Goal: Contribute content

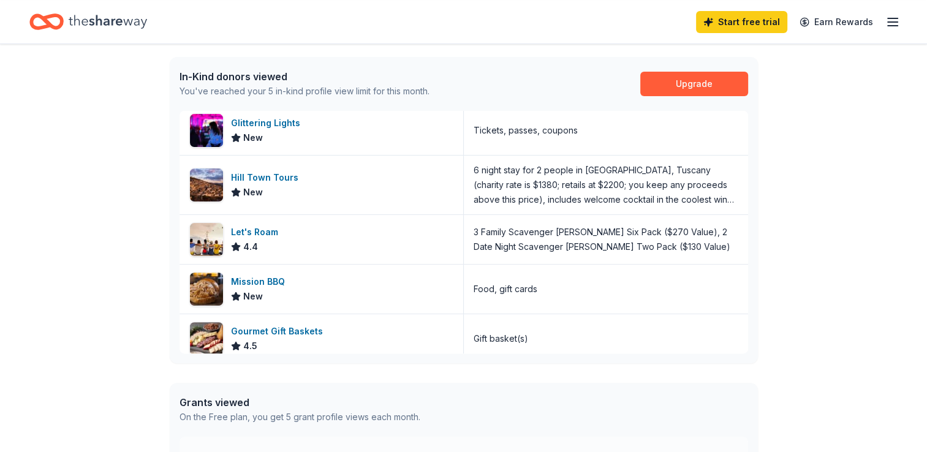
scroll to position [14, 0]
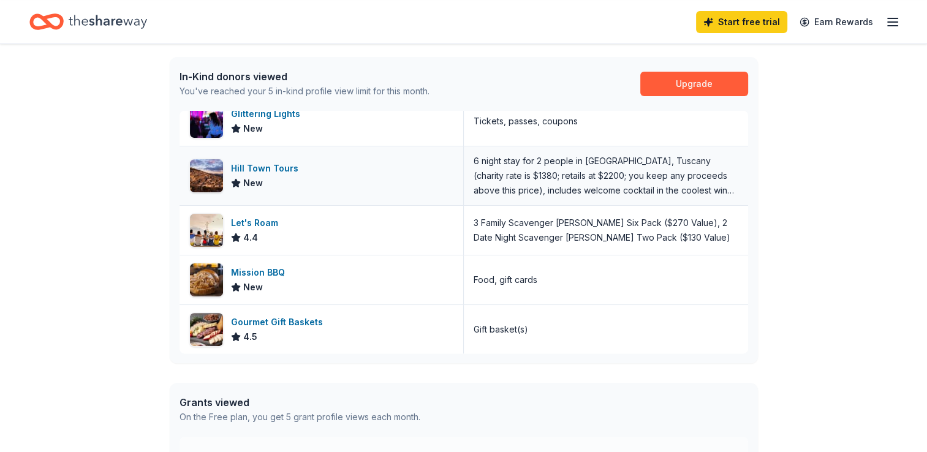
click at [208, 177] on img at bounding box center [206, 175] width 33 height 33
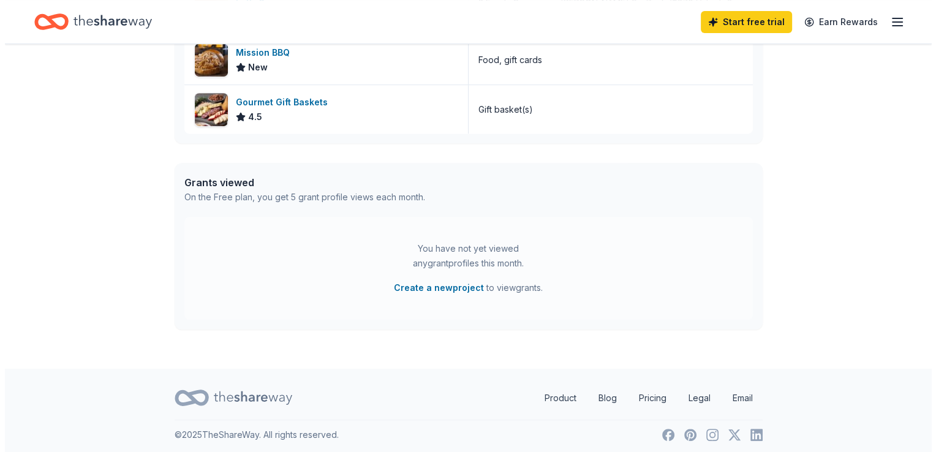
scroll to position [535, 0]
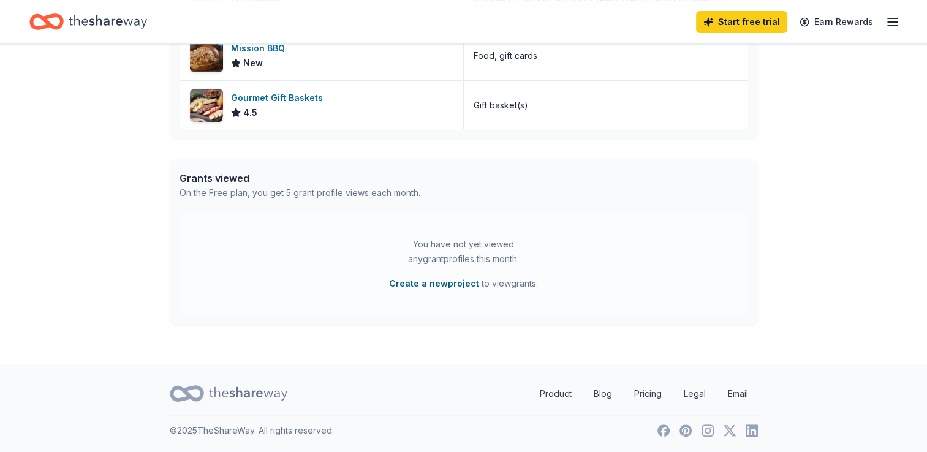
click at [445, 284] on button "Create a new project" at bounding box center [434, 283] width 90 height 15
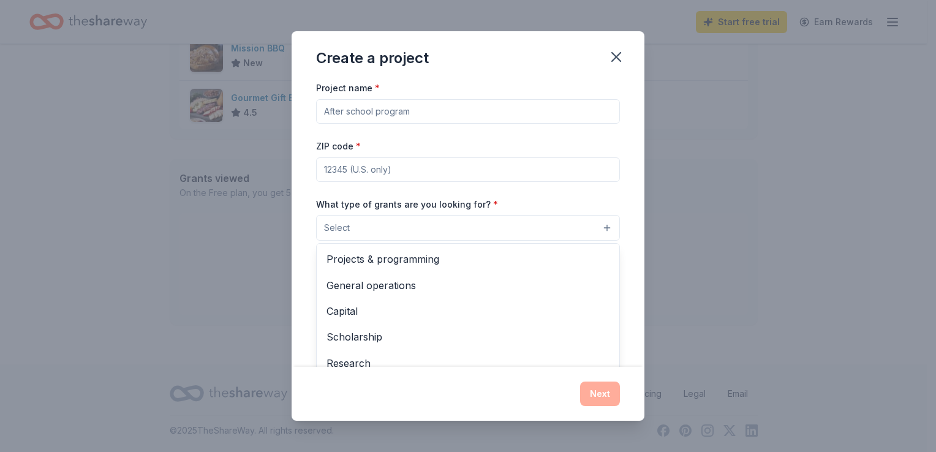
click at [586, 233] on button "Select" at bounding box center [468, 228] width 304 height 26
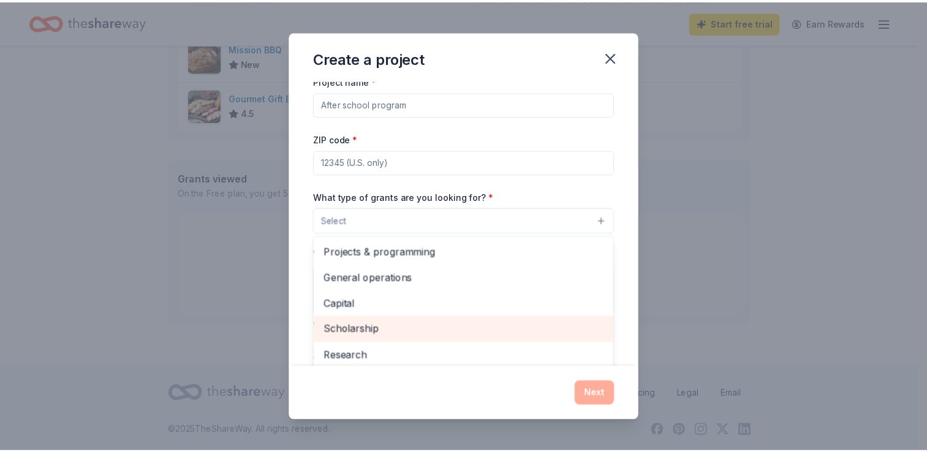
scroll to position [0, 0]
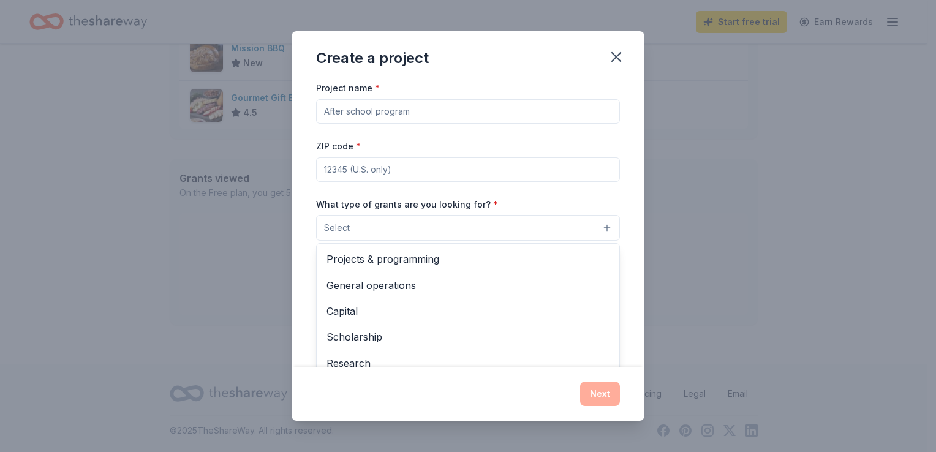
click at [616, 54] on div "Create a project Project name * ZIP code * What type of grants are you looking …" at bounding box center [468, 225] width 353 height 389
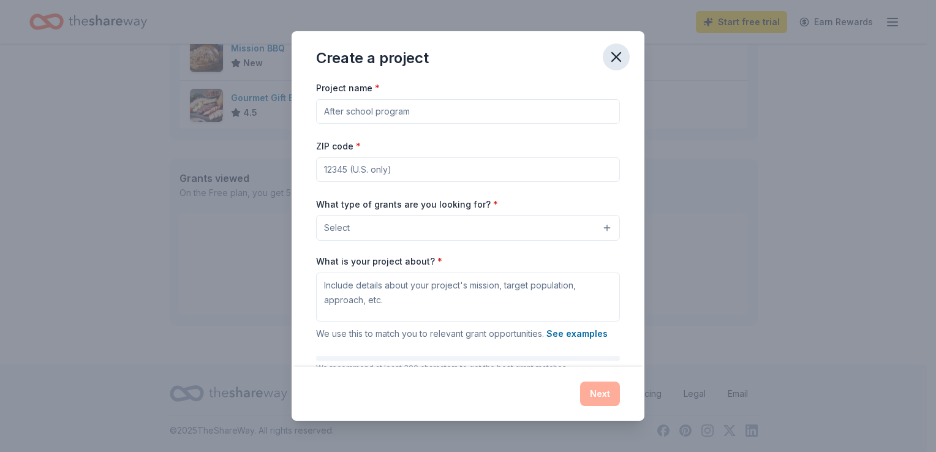
click at [616, 58] on icon "button" at bounding box center [616, 57] width 9 height 9
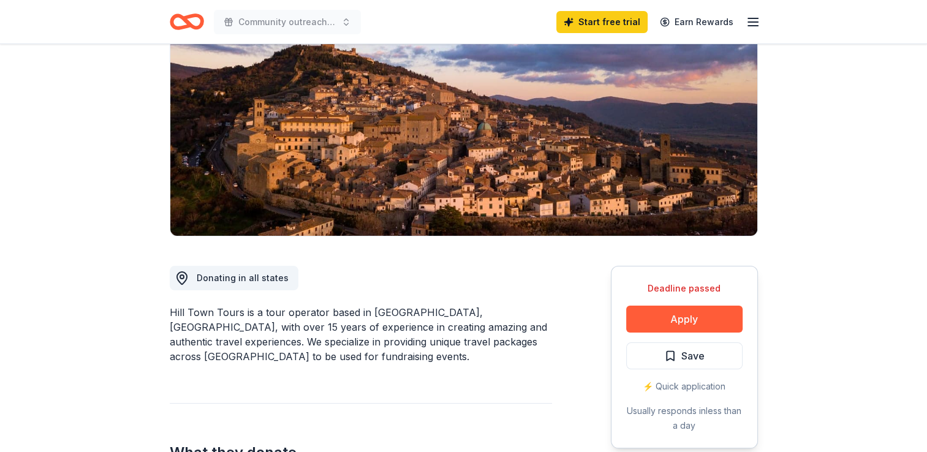
scroll to position [137, 0]
